Goal: Transaction & Acquisition: Purchase product/service

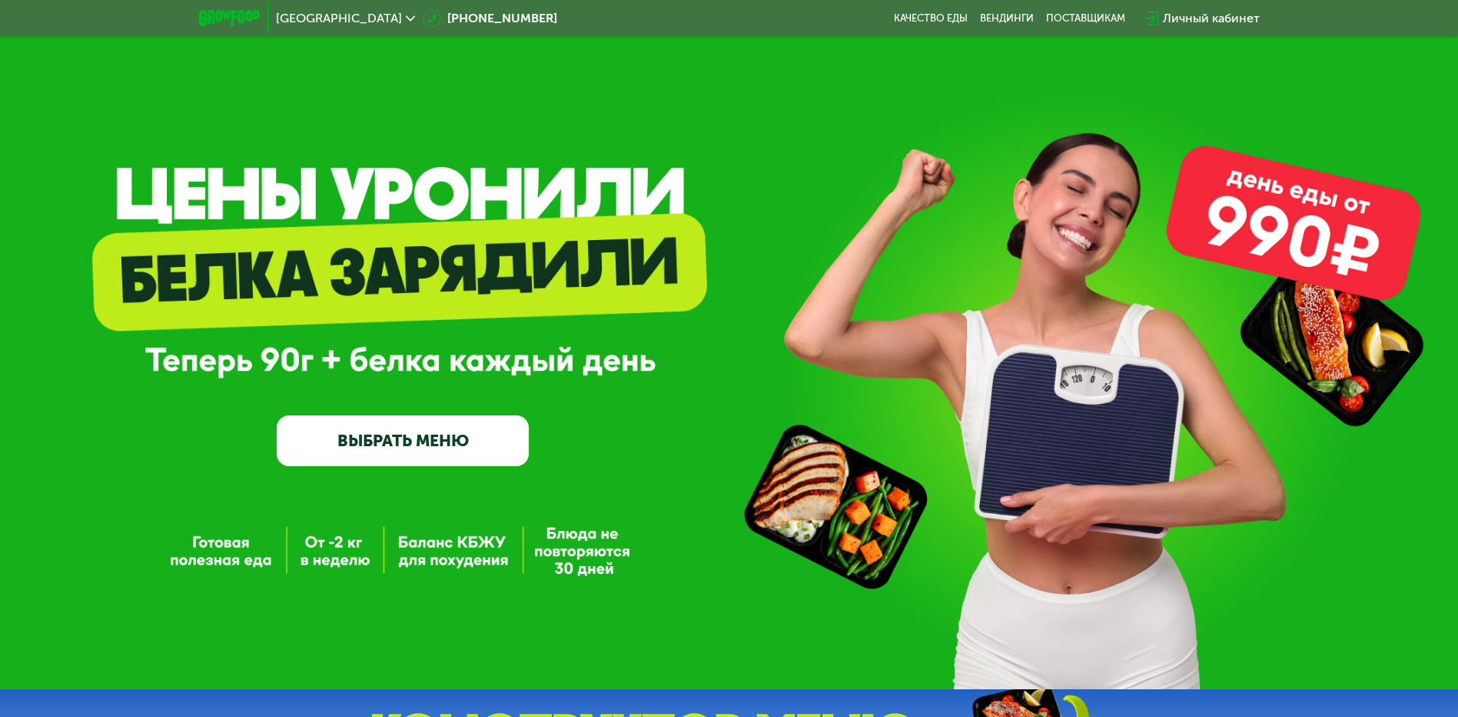
click at [491, 444] on link "ВЫБРАТЬ МЕНЮ" at bounding box center [403, 440] width 252 height 51
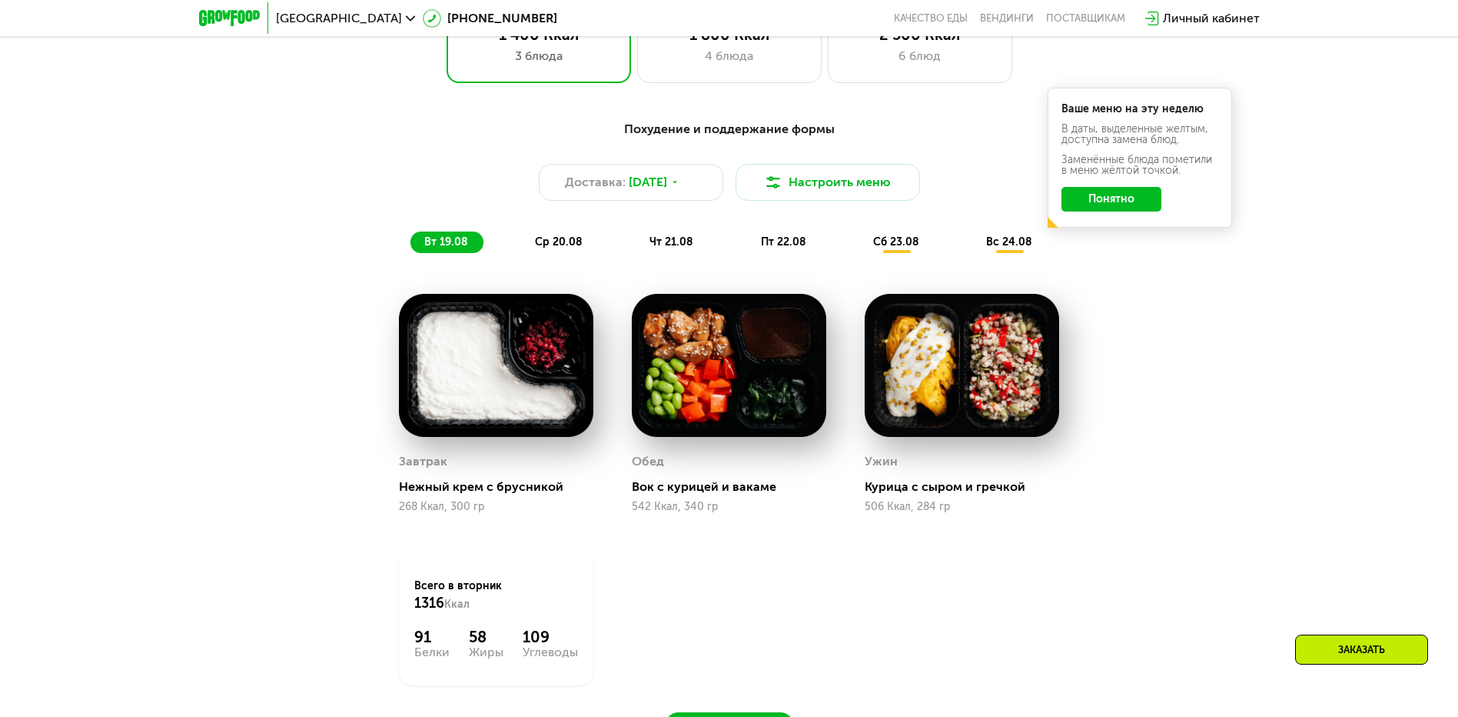
scroll to position [827, 0]
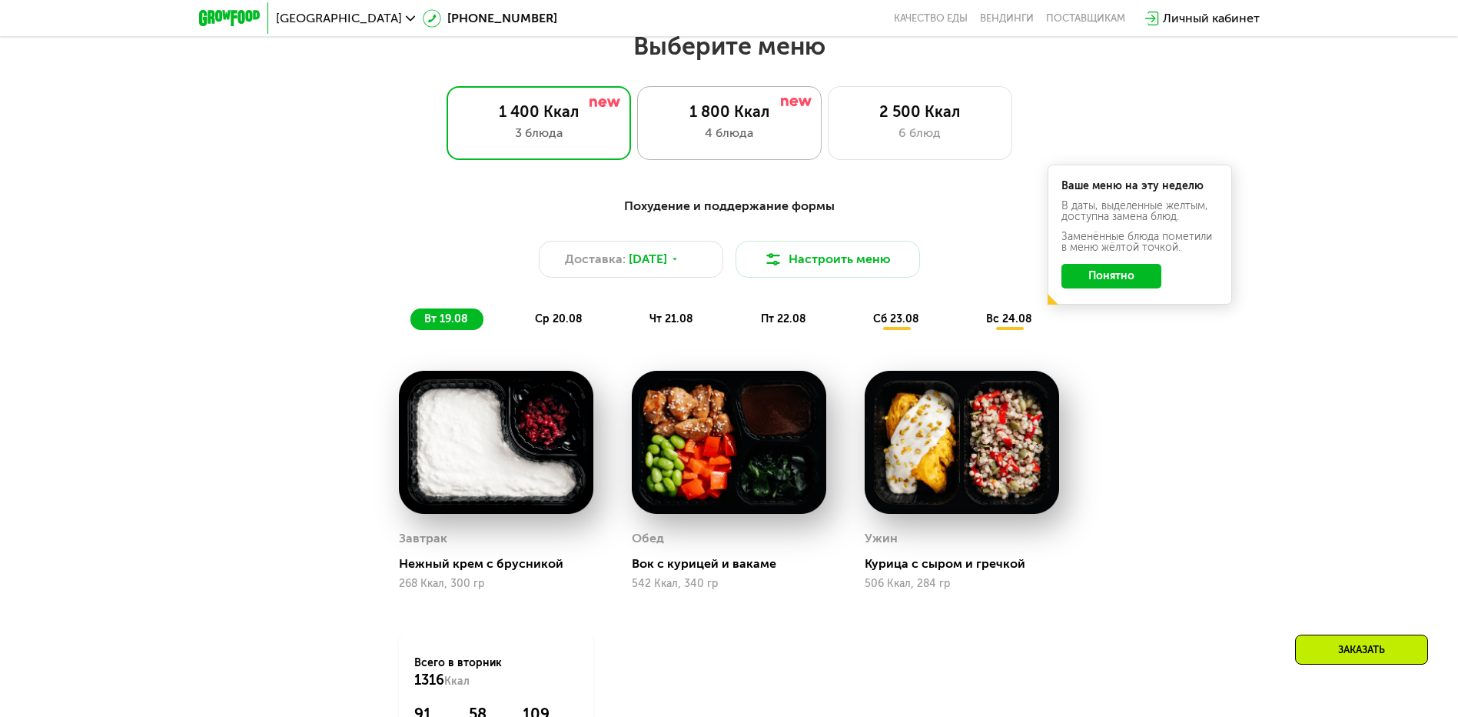
click at [720, 131] on div "4 блюда" at bounding box center [729, 133] width 152 height 18
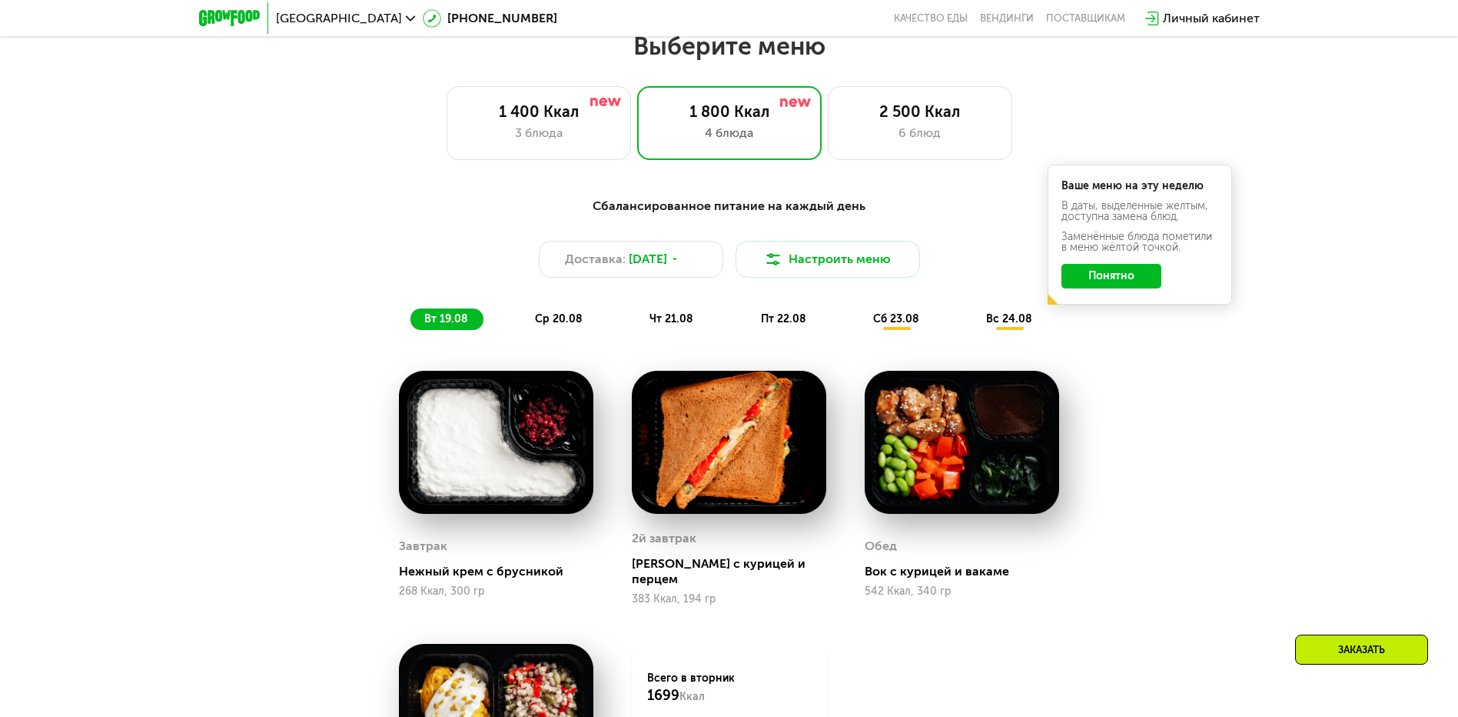
click at [1092, 277] on button "Понятно" at bounding box center [1112, 276] width 100 height 25
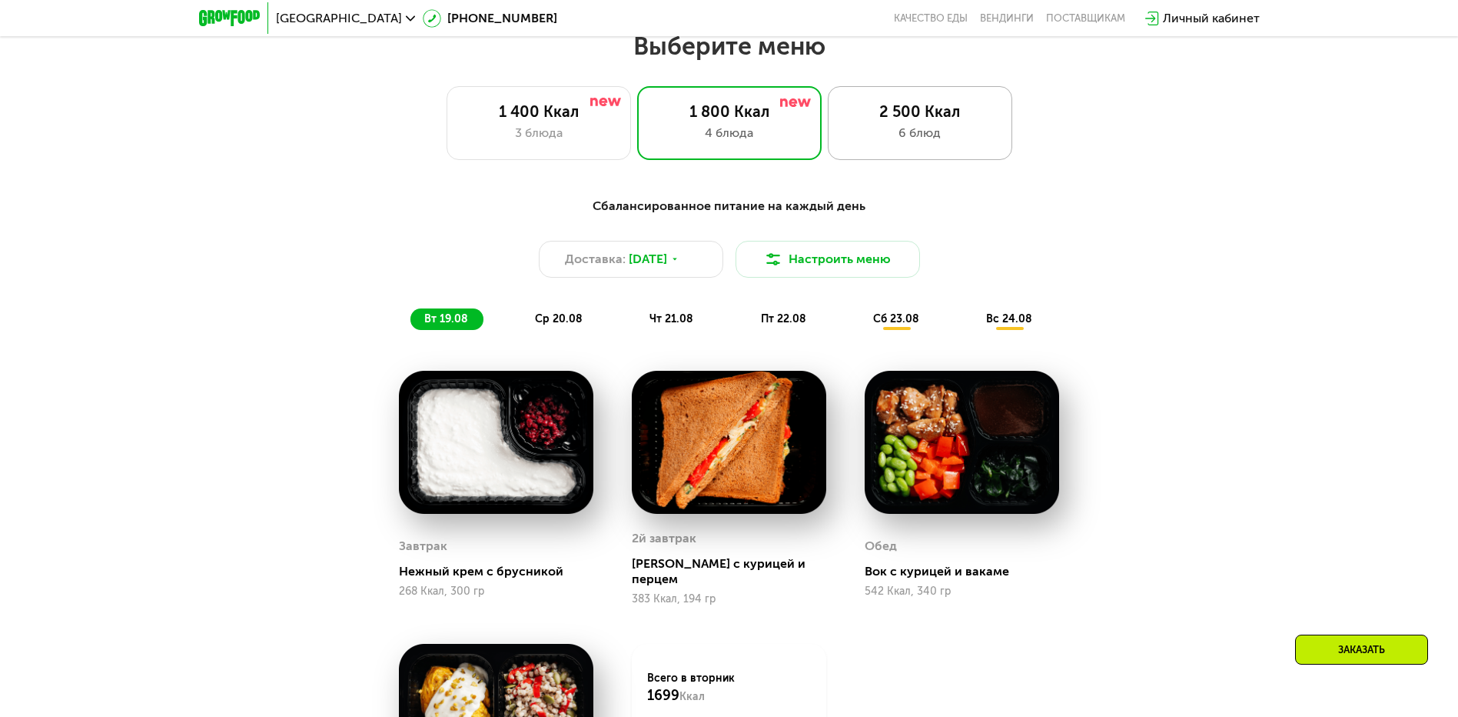
click at [882, 126] on div "2 500 Ккал 6 блюд" at bounding box center [920, 123] width 185 height 74
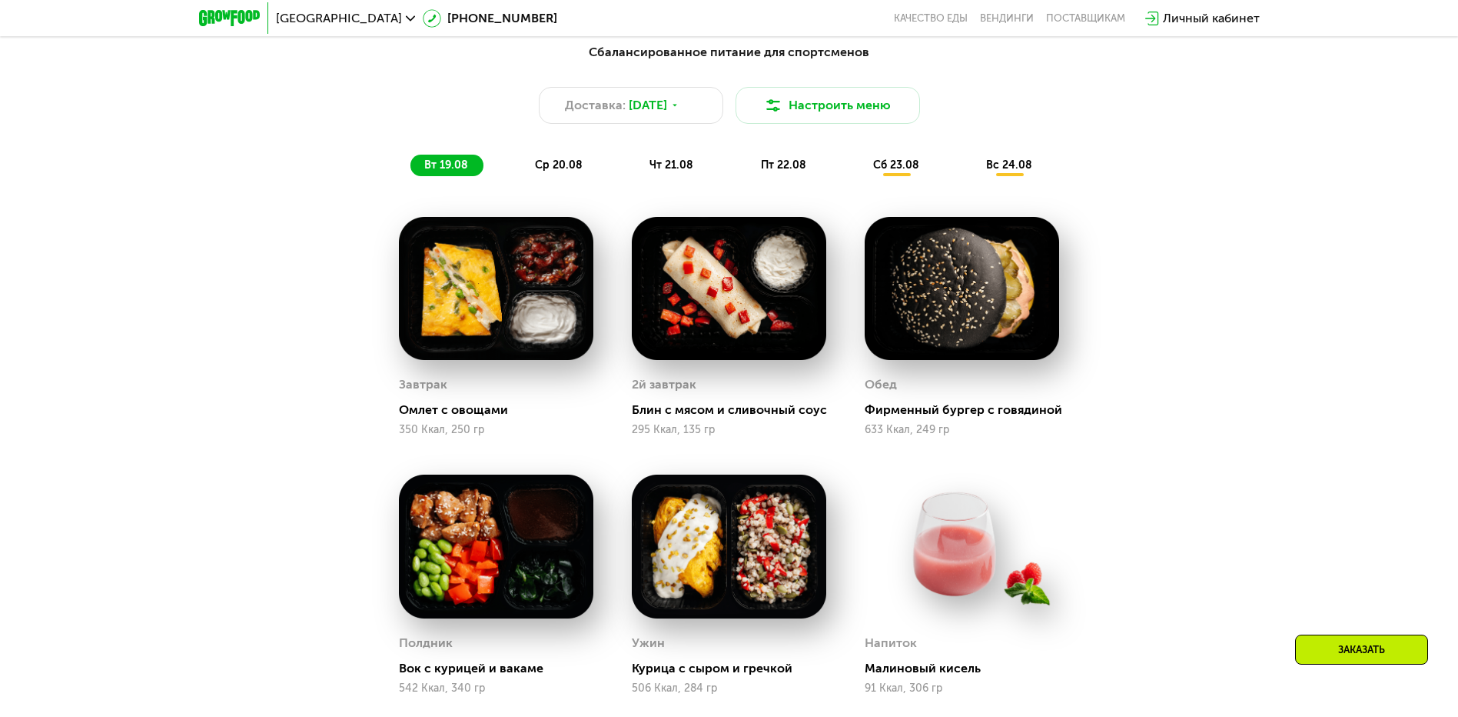
scroll to position [904, 0]
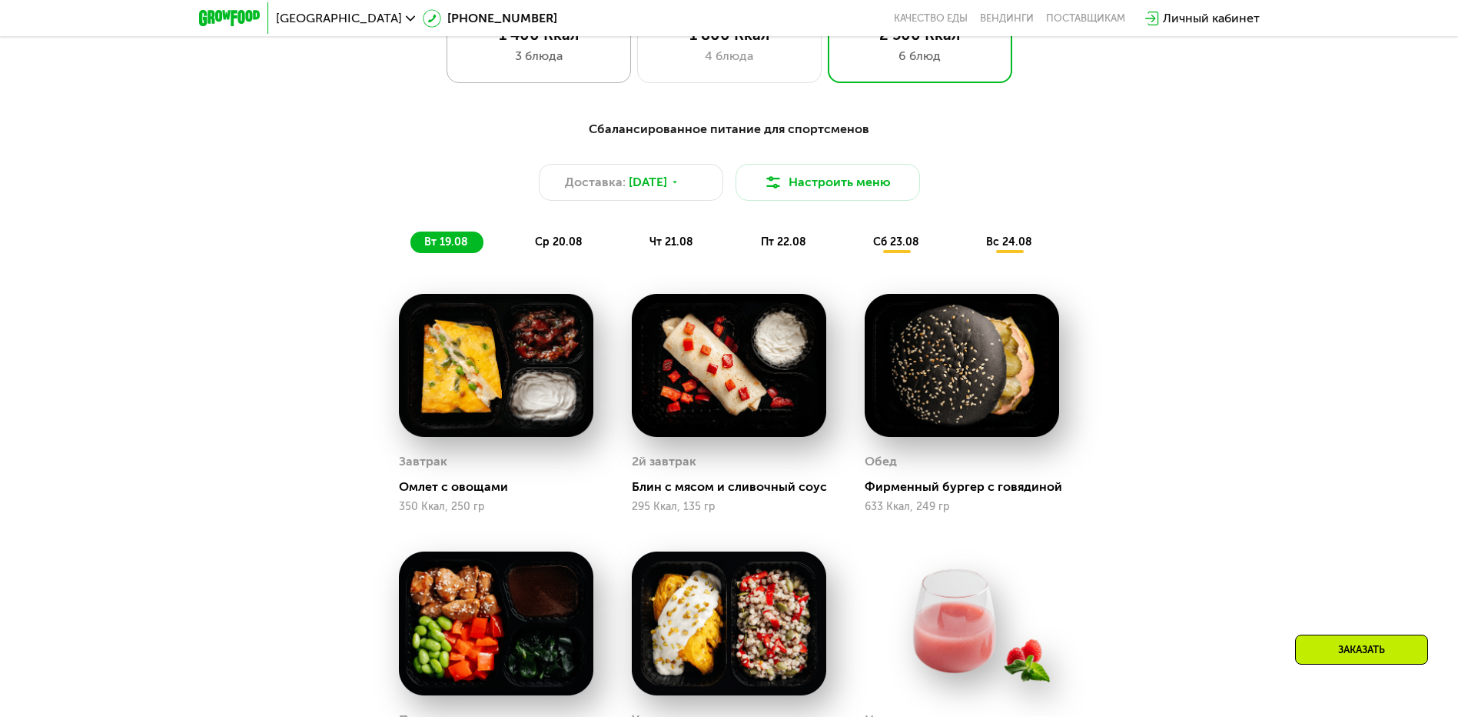
click at [597, 56] on div "3 блюда" at bounding box center [539, 56] width 152 height 18
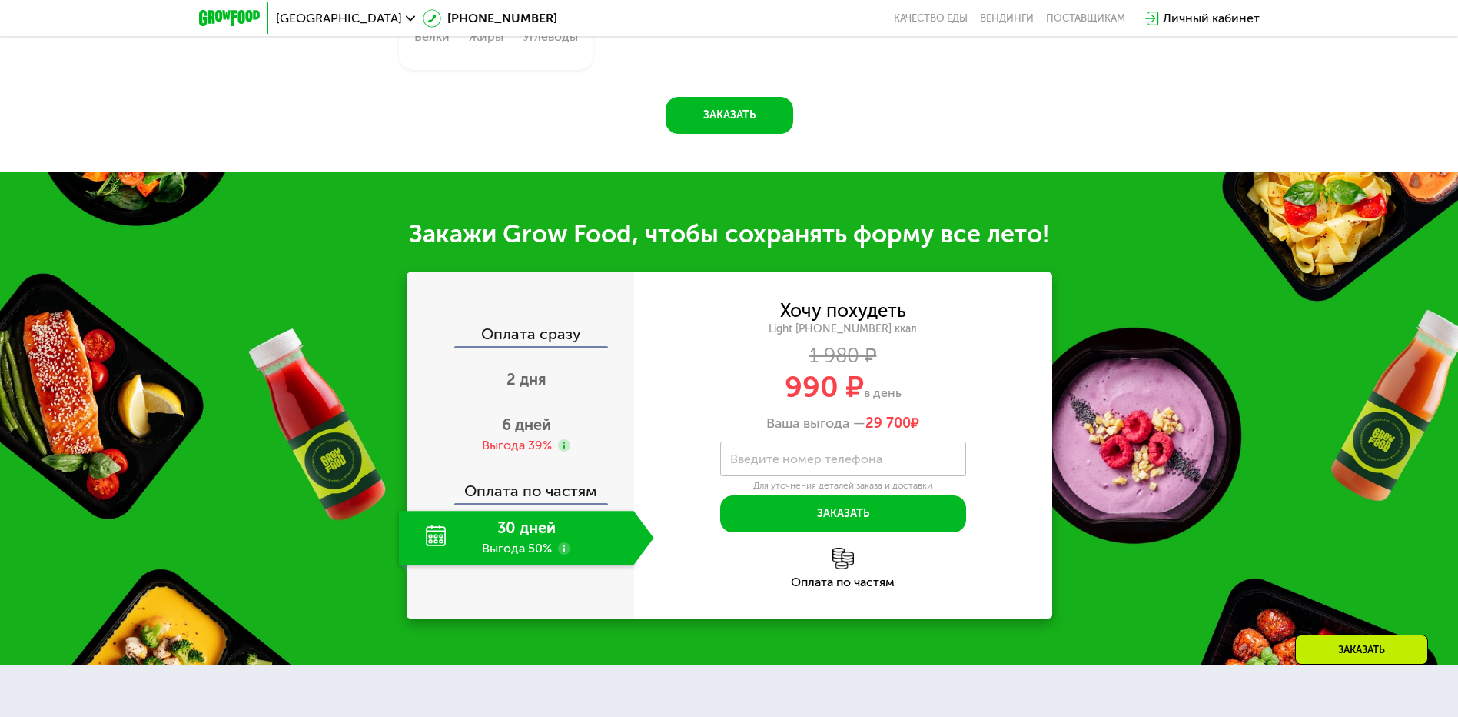
scroll to position [1442, 0]
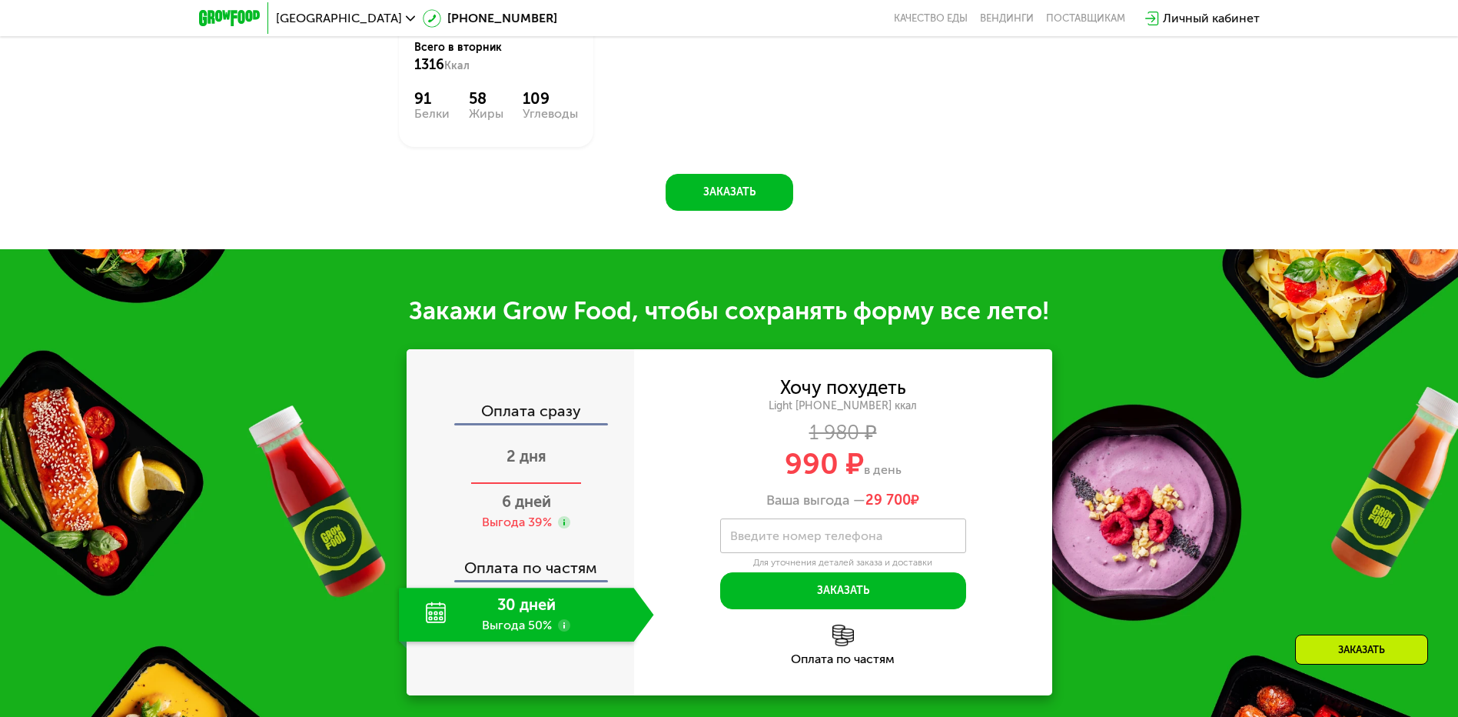
click at [519, 464] on span "2 дня" at bounding box center [527, 456] width 40 height 18
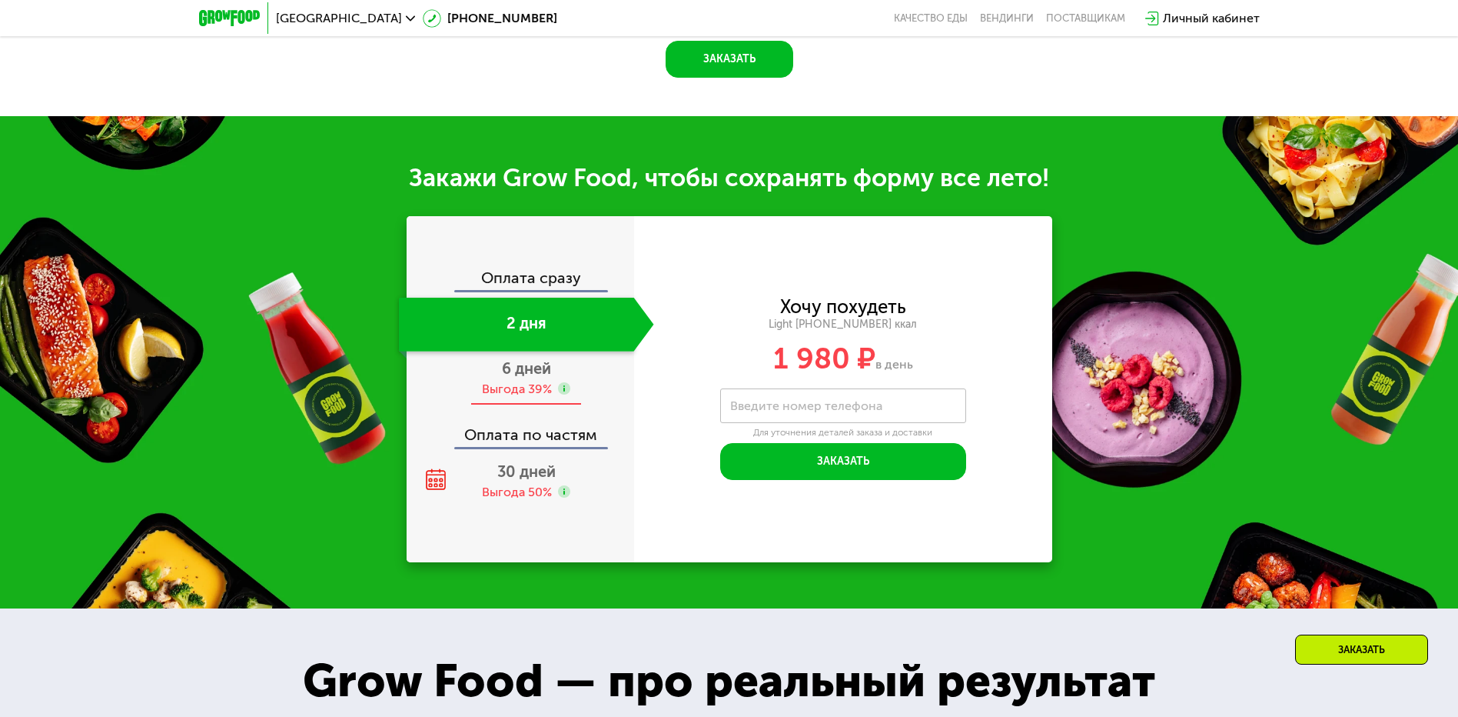
click at [524, 377] on span "6 дней" at bounding box center [526, 368] width 49 height 18
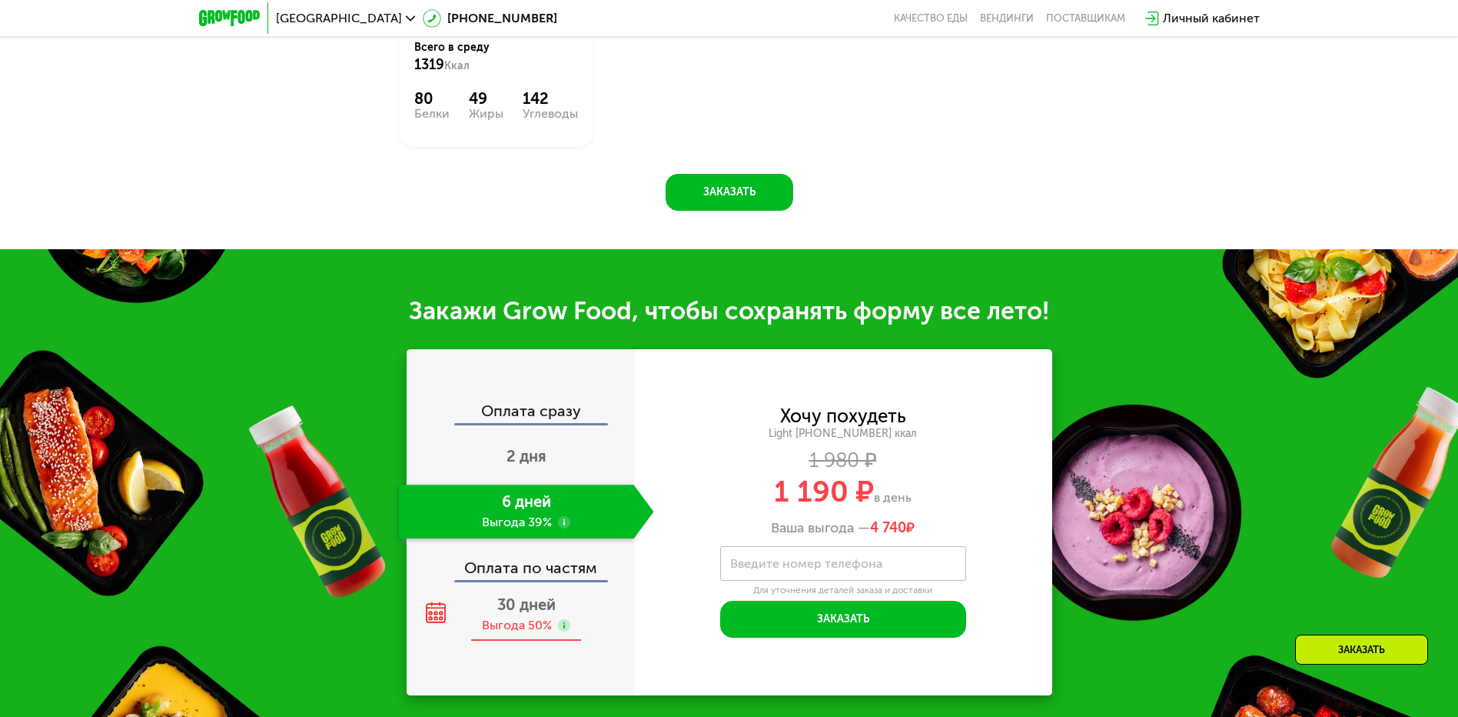
click at [513, 620] on div "30 дней Выгода 50%" at bounding box center [526, 614] width 255 height 54
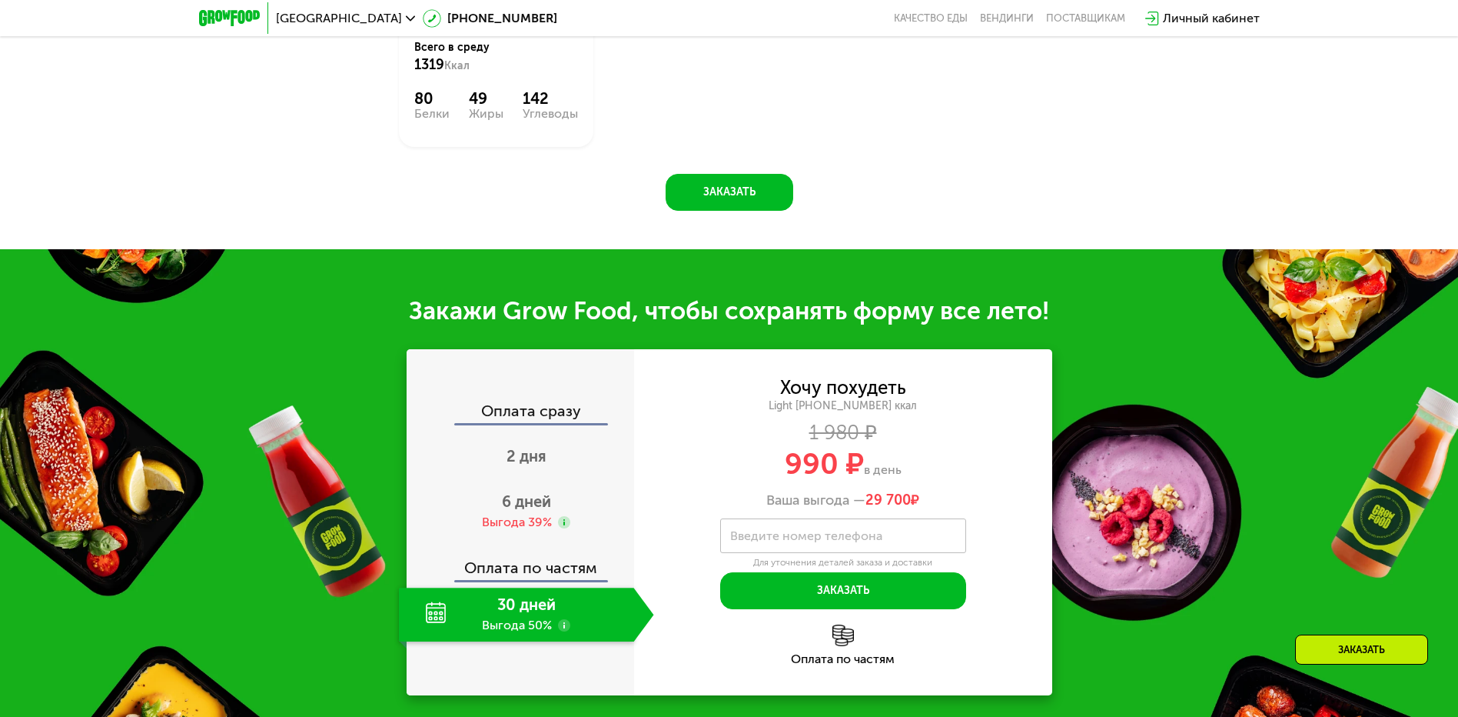
scroll to position [1058, 0]
